Goal: Information Seeking & Learning: Learn about a topic

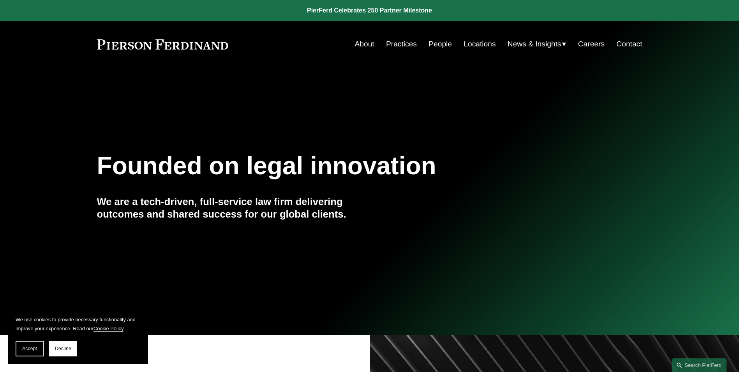
click at [361, 42] on link "About" at bounding box center [364, 44] width 19 height 15
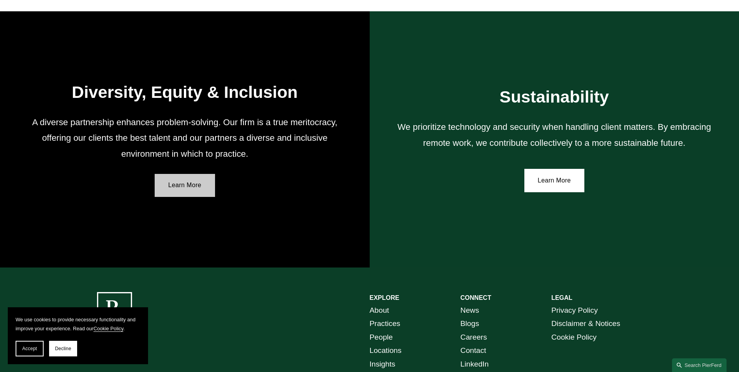
scroll to position [1420, 0]
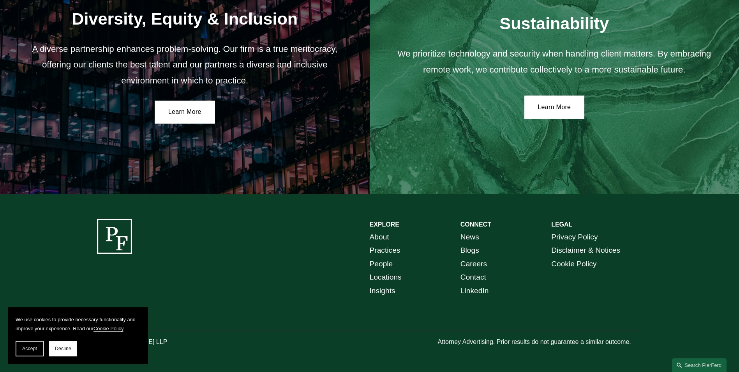
click at [381, 262] on link "People" at bounding box center [381, 264] width 23 height 14
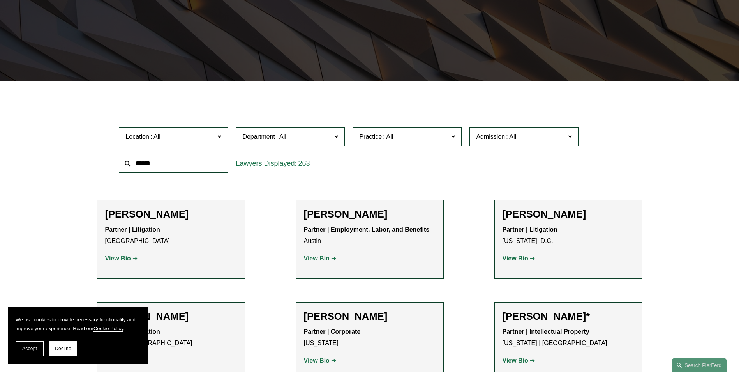
scroll to position [156, 0]
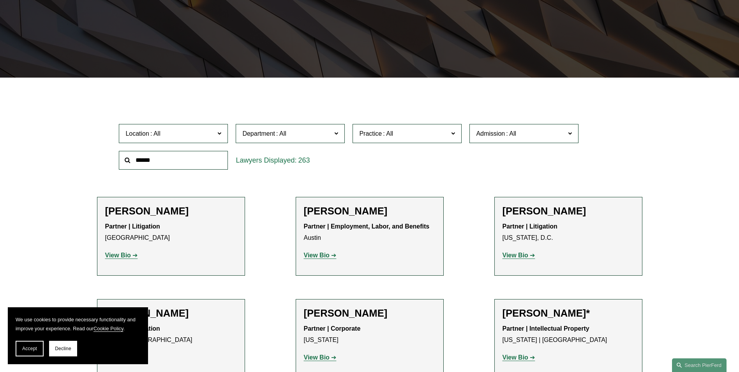
click at [168, 135] on span "Location" at bounding box center [169, 133] width 89 height 11
click at [0, 0] on link "[GEOGRAPHIC_DATA]" at bounding box center [0, 0] width 0 height 0
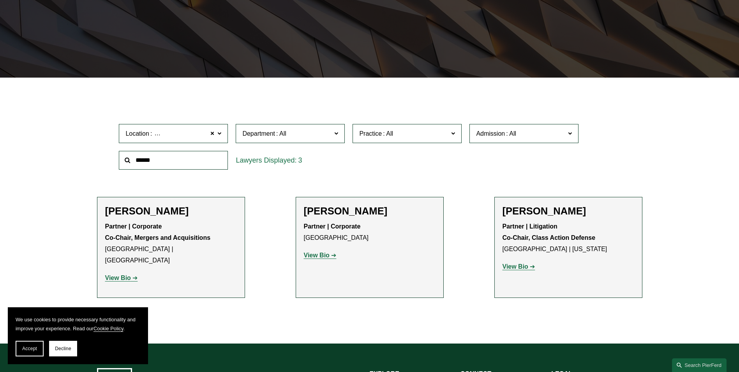
click at [521, 264] on strong "View Bio" at bounding box center [515, 266] width 26 height 7
click at [125, 274] on strong "View Bio" at bounding box center [118, 277] width 26 height 7
click at [321, 257] on strong "View Bio" at bounding box center [317, 255] width 26 height 7
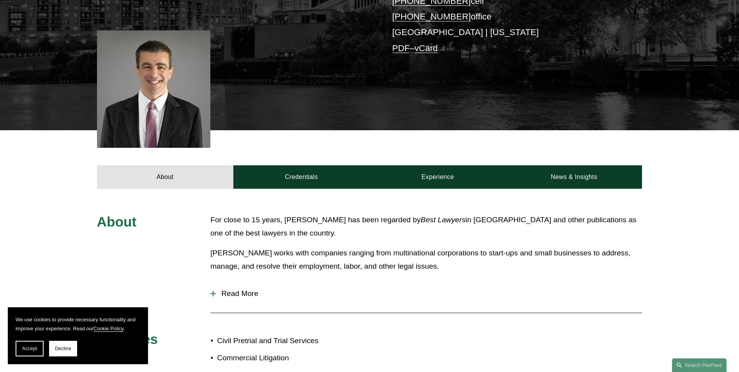
scroll to position [195, 0]
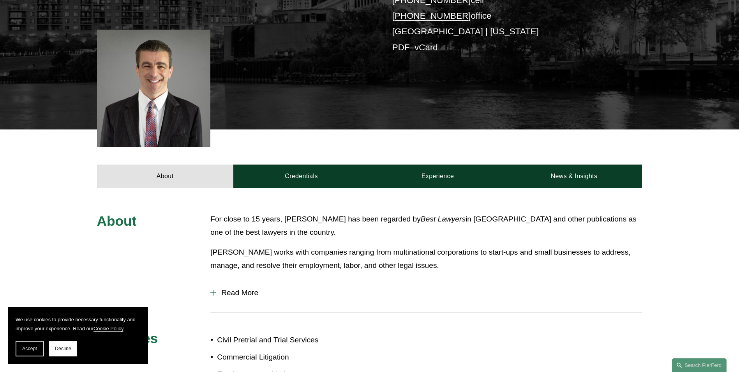
click at [249, 289] on span "Read More" at bounding box center [429, 292] width 426 height 9
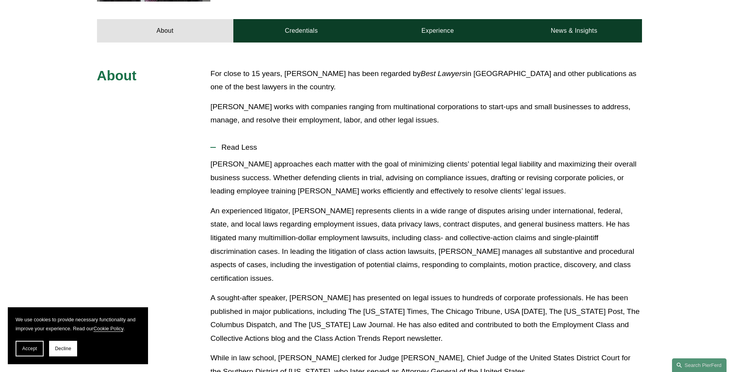
scroll to position [184, 0]
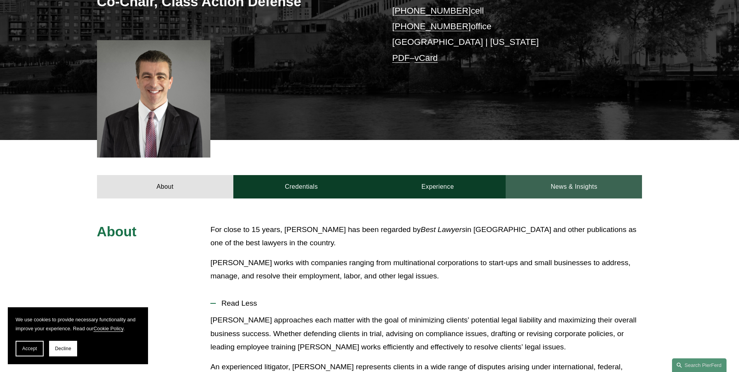
click at [566, 185] on link "News & Insights" at bounding box center [574, 186] width 136 height 23
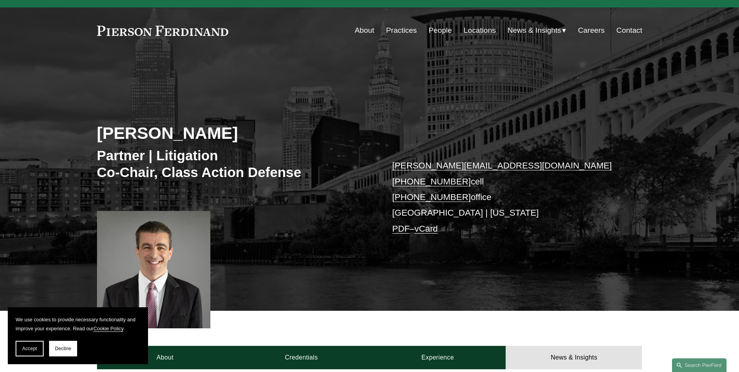
scroll to position [0, 0]
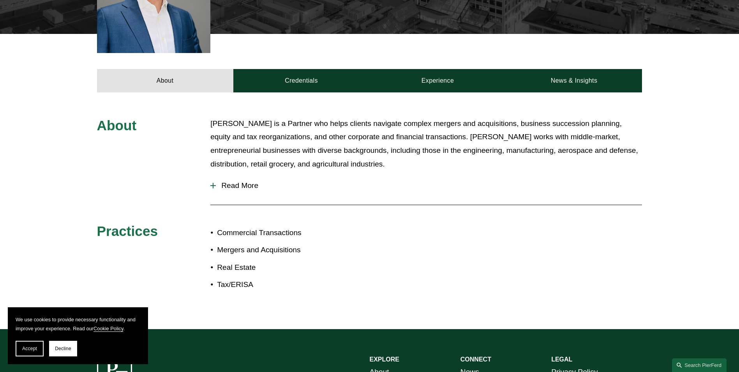
scroll to position [312, 0]
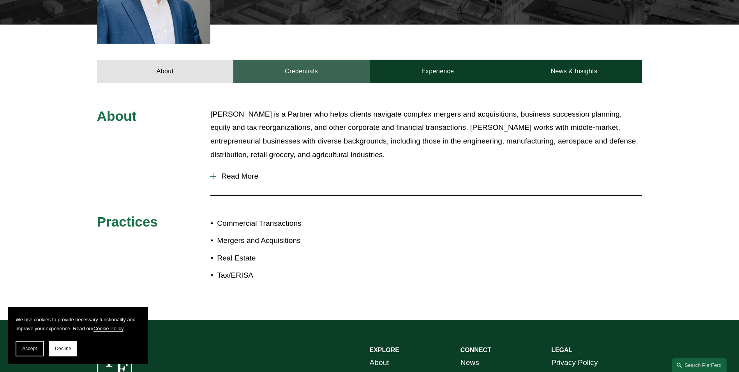
click at [291, 63] on link "Credentials" at bounding box center [301, 71] width 136 height 23
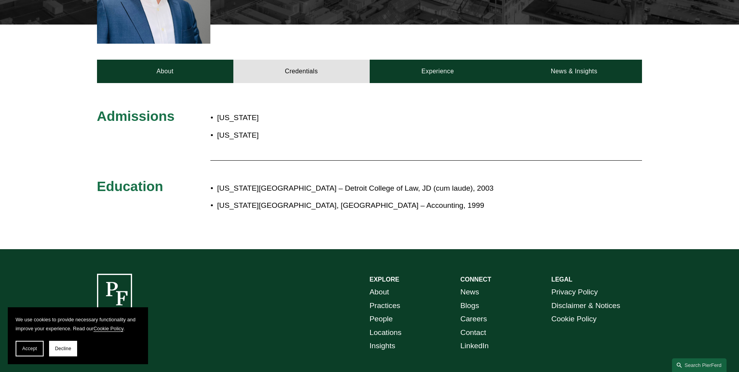
scroll to position [117, 0]
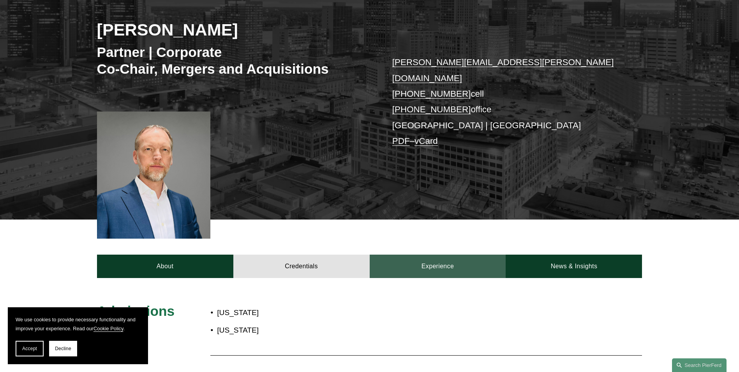
click at [431, 261] on link "Experience" at bounding box center [438, 265] width 136 height 23
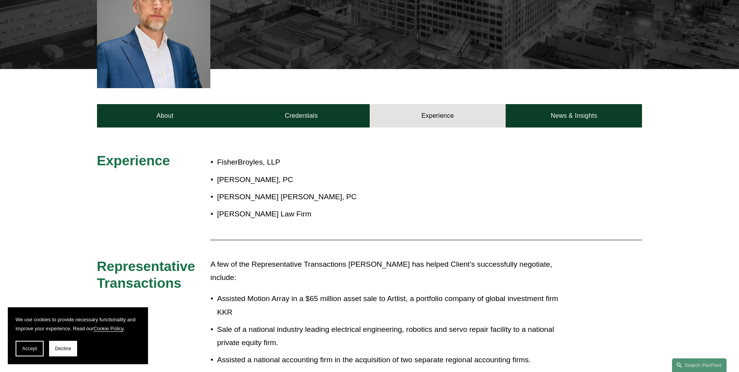
scroll to position [156, 0]
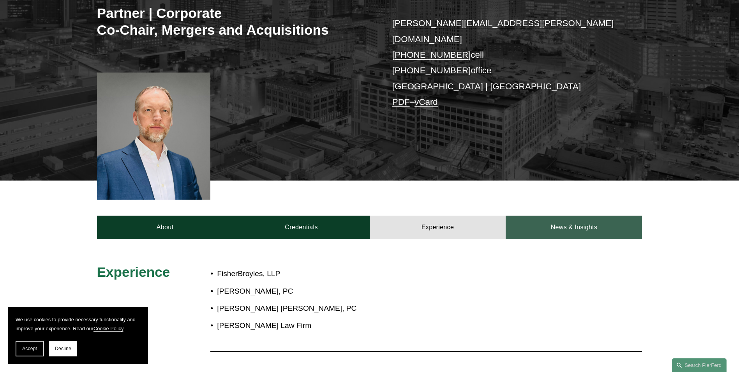
click at [555, 217] on link "News & Insights" at bounding box center [574, 226] width 136 height 23
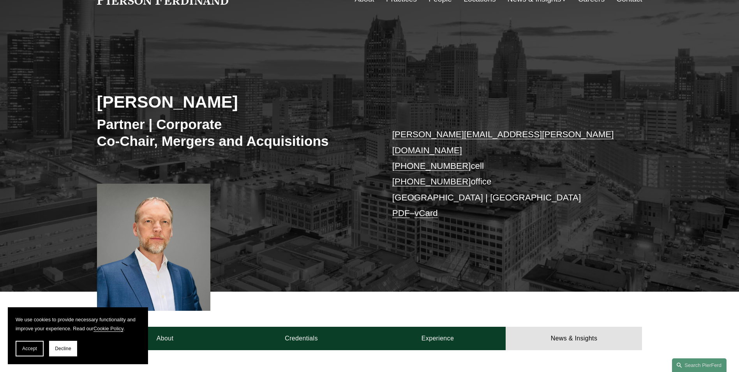
scroll to position [0, 0]
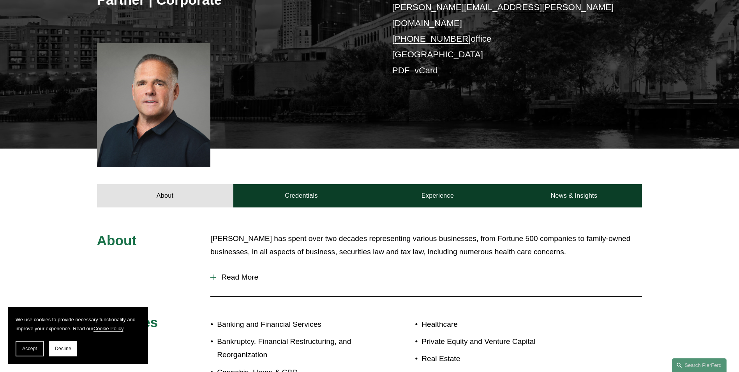
scroll to position [195, 0]
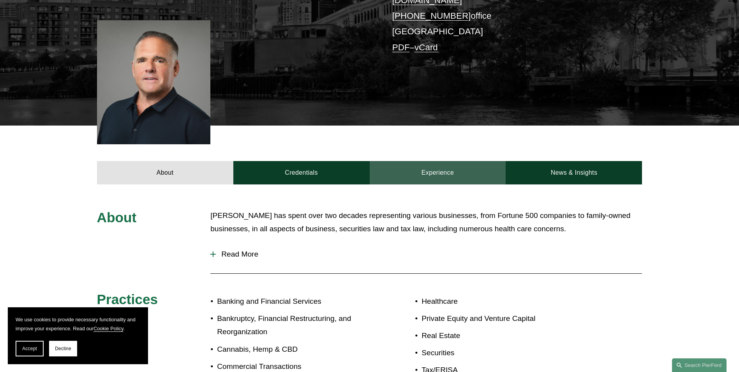
click at [426, 162] on link "Experience" at bounding box center [438, 172] width 136 height 23
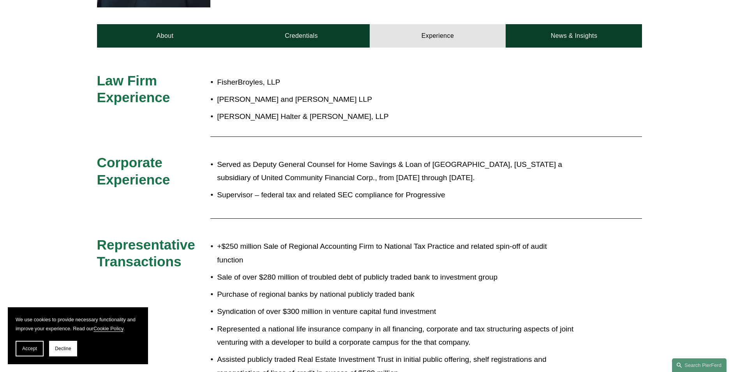
scroll to position [234, 0]
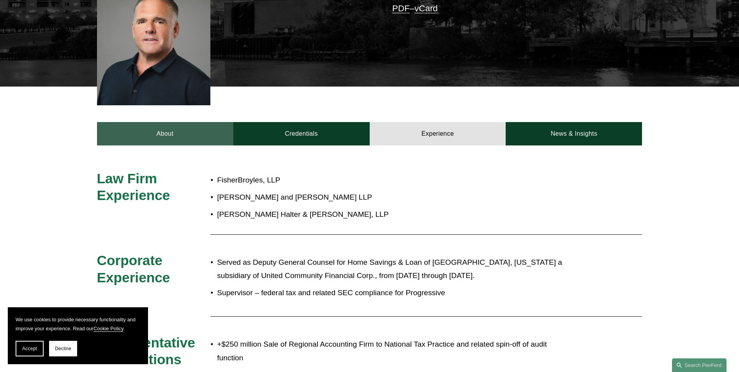
click at [175, 124] on link "About" at bounding box center [165, 133] width 136 height 23
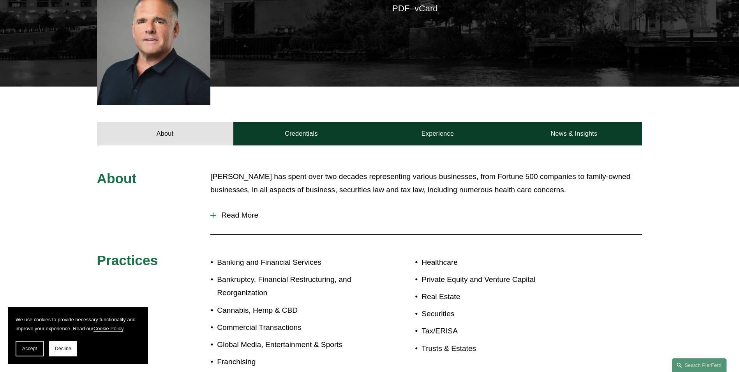
scroll to position [0, 0]
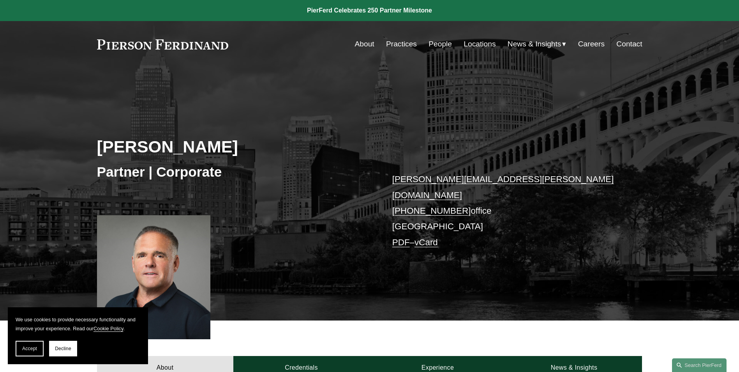
click at [432, 40] on link "People" at bounding box center [439, 44] width 23 height 15
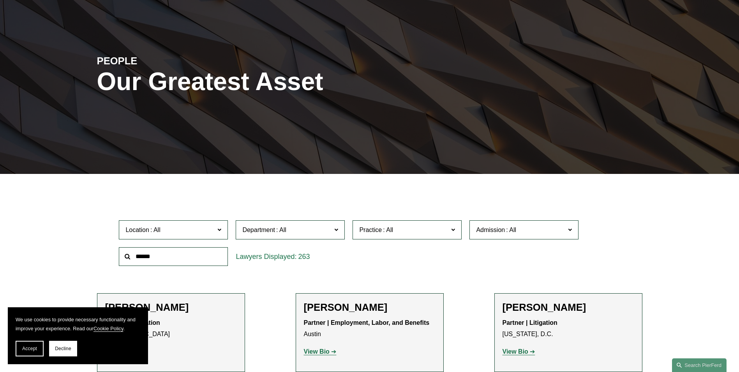
scroll to position [78, 0]
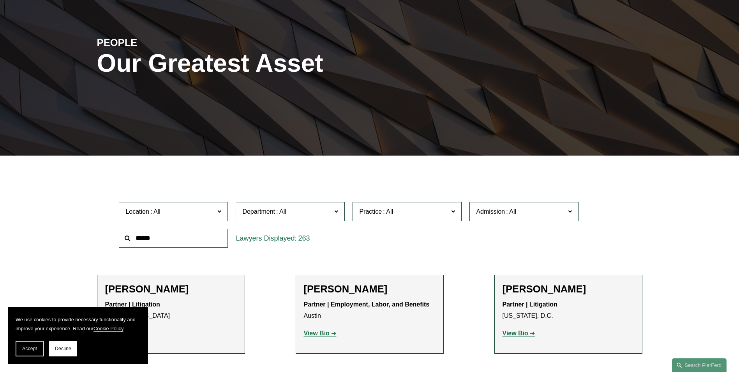
click at [379, 212] on span "Practice" at bounding box center [370, 211] width 23 height 7
click at [0, 0] on link "Employment and Labor" at bounding box center [0, 0] width 0 height 0
